Goal: Check status: Check status

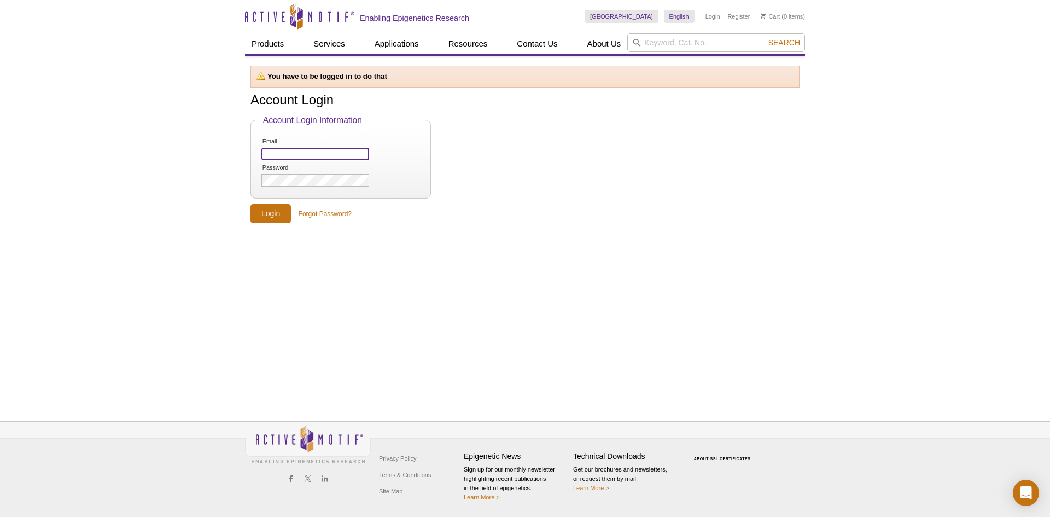
click at [341, 153] on input "Email" at bounding box center [315, 154] width 108 height 13
paste input "gil.devega@medgenome.com"
type input "gil.devega@medgenome.com"
click at [445, 165] on form "Account Login Information Email gil.devega@medgenome.com Password Login Forgot …" at bounding box center [524, 169] width 549 height 108
click at [250, 204] on input "Login" at bounding box center [270, 213] width 40 height 19
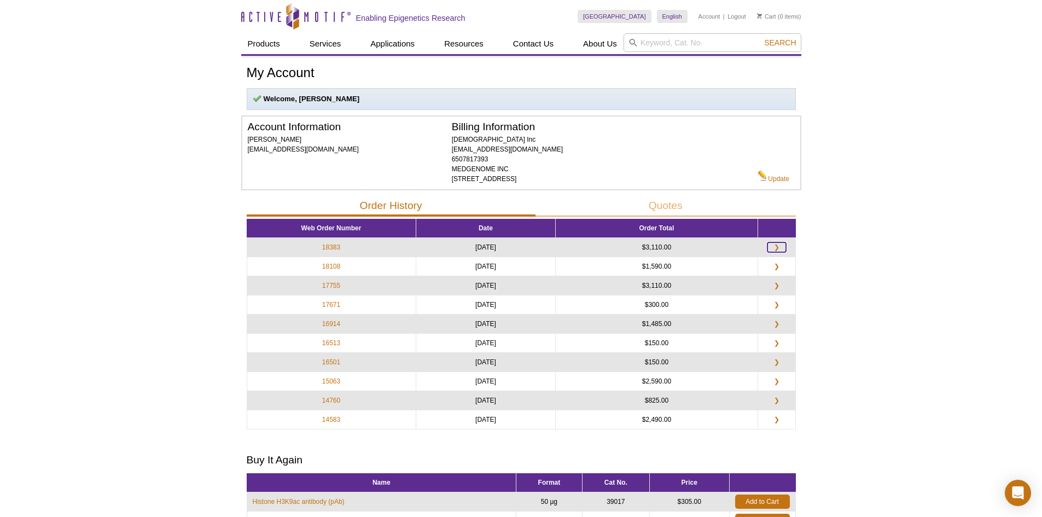
click at [777, 246] on link "❯" at bounding box center [776, 247] width 19 height 10
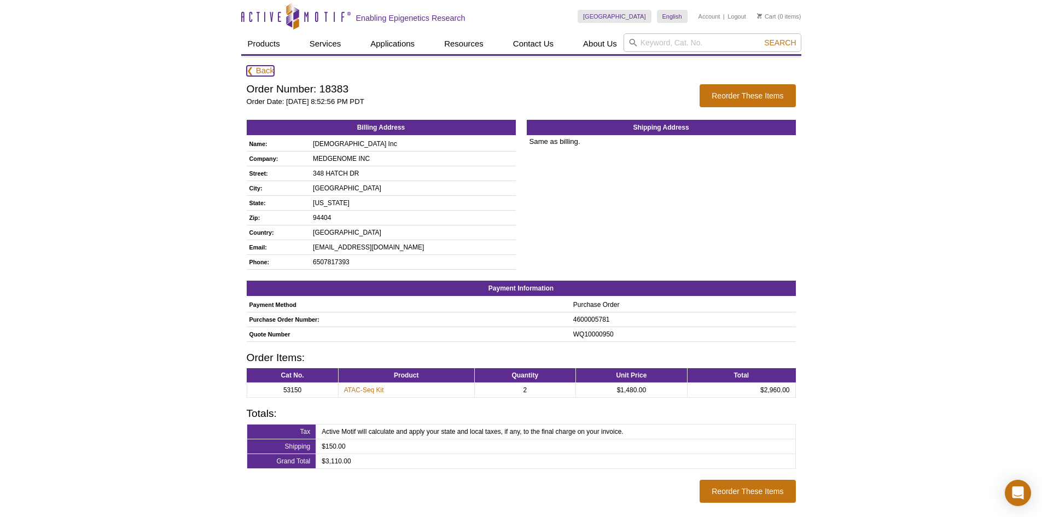
click at [255, 71] on link "❮ Back" at bounding box center [261, 71] width 28 height 10
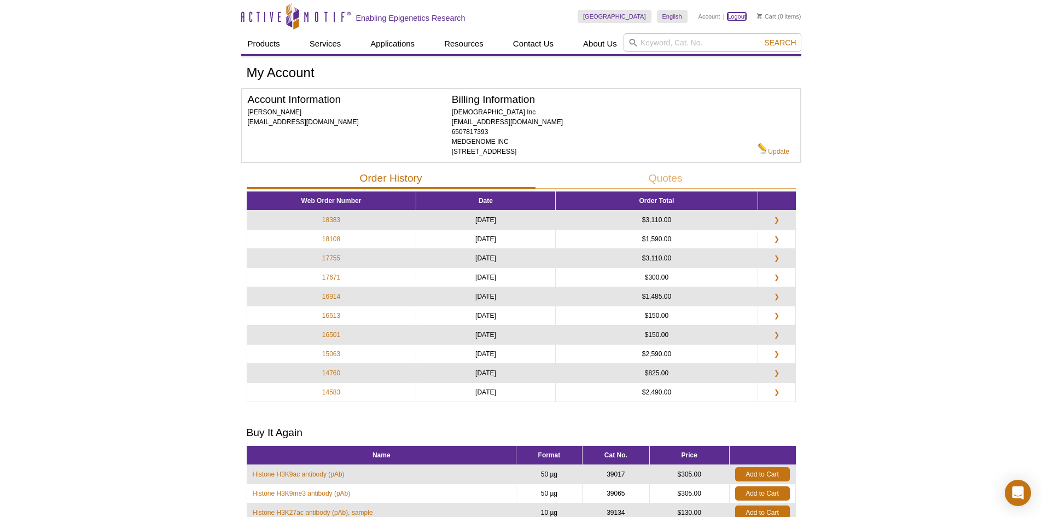
click at [734, 16] on link "Logout" at bounding box center [736, 17] width 19 height 8
